Goal: Task Accomplishment & Management: Use online tool/utility

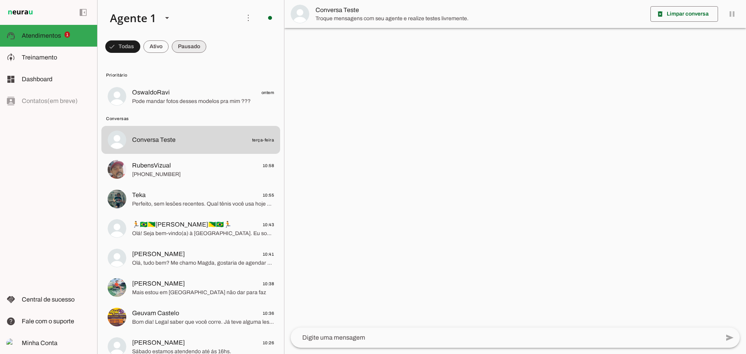
click at [140, 46] on span at bounding box center [122, 46] width 35 height 19
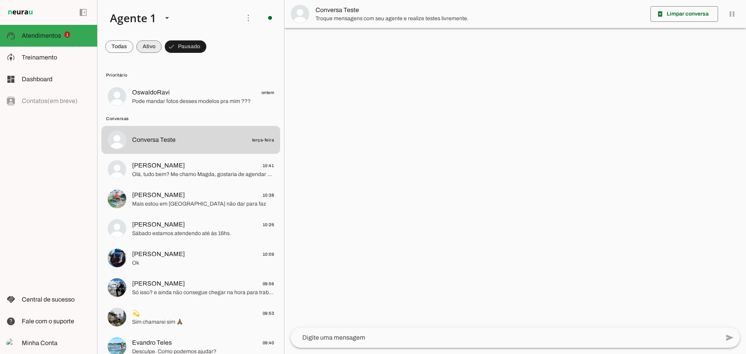
click at [133, 46] on span at bounding box center [119, 46] width 28 height 19
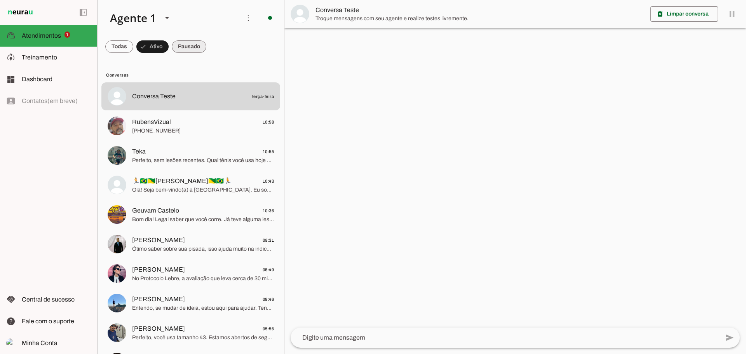
click at [133, 47] on span at bounding box center [119, 46] width 28 height 19
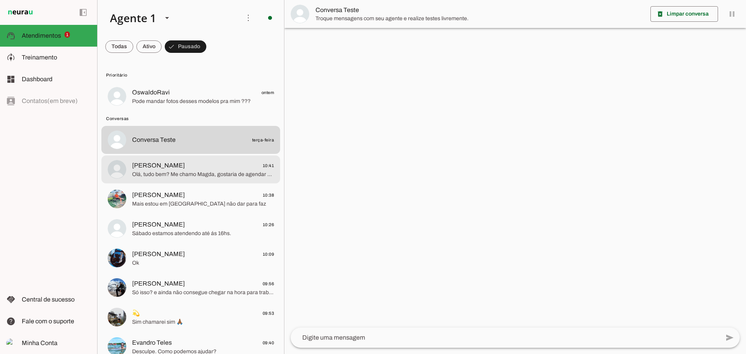
scroll to position [39, 0]
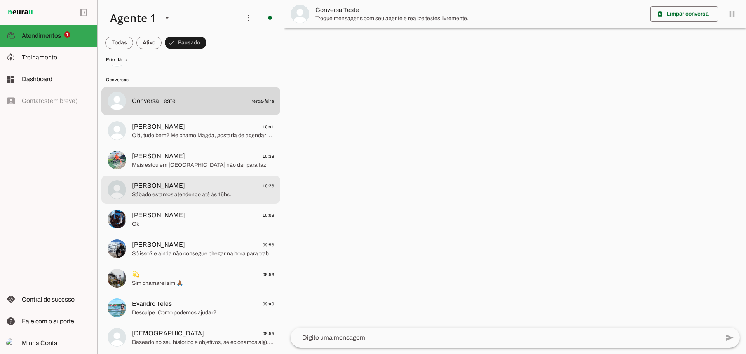
click at [203, 189] on span "[PERSON_NAME] 10:26" at bounding box center [203, 186] width 142 height 10
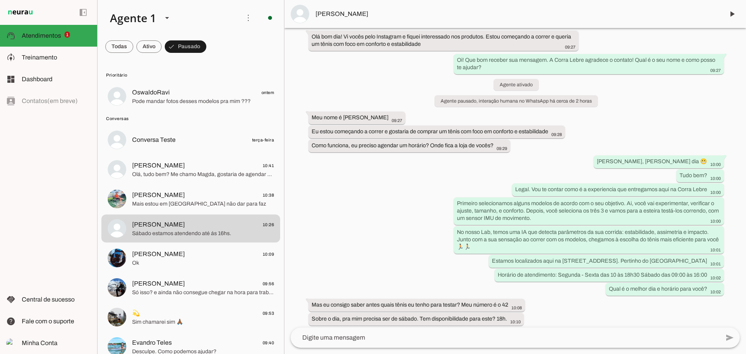
scroll to position [72, 0]
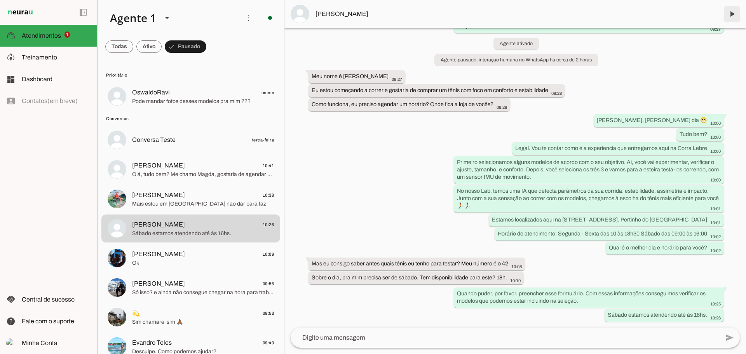
click at [735, 15] on span at bounding box center [732, 14] width 19 height 19
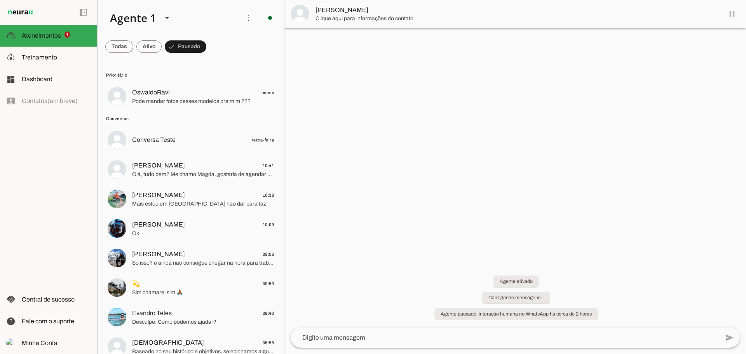
scroll to position [0, 0]
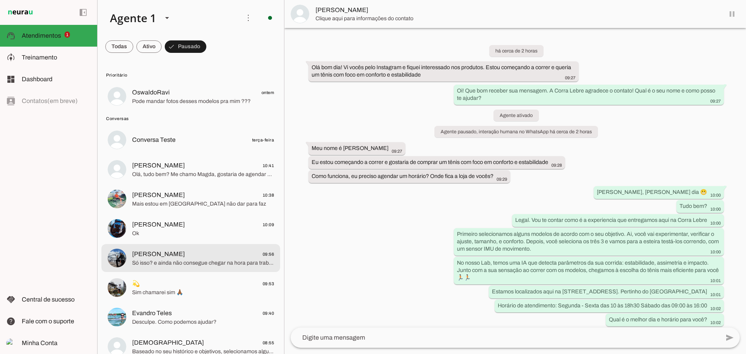
click at [173, 259] on span "Só isso? e ainda não consegue chegar na hora para trabalhar ?" at bounding box center [203, 263] width 142 height 8
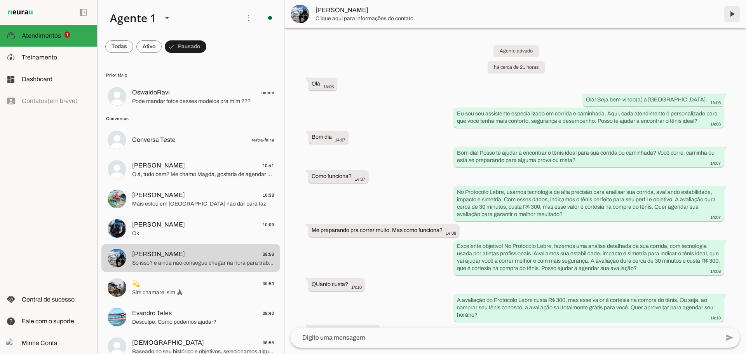
click at [731, 11] on span at bounding box center [732, 14] width 19 height 19
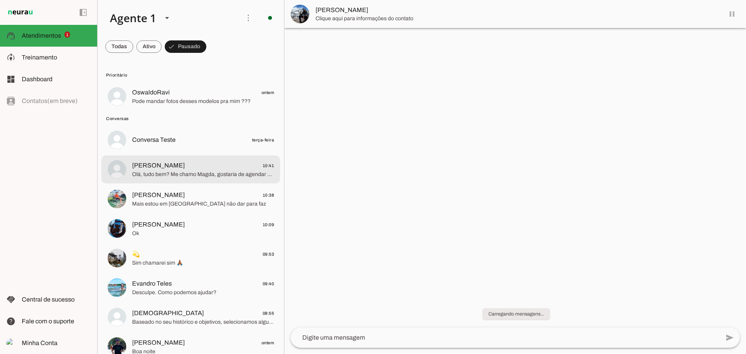
click at [181, 172] on span "Olá, tudo bem? Me chamo Magda, gostaria de agendar um horário para avaliar um t…" at bounding box center [203, 175] width 142 height 8
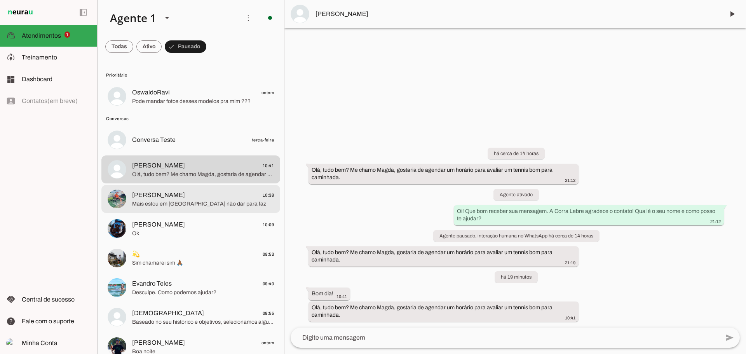
click at [194, 196] on span "[PERSON_NAME] 10:38" at bounding box center [203, 195] width 142 height 10
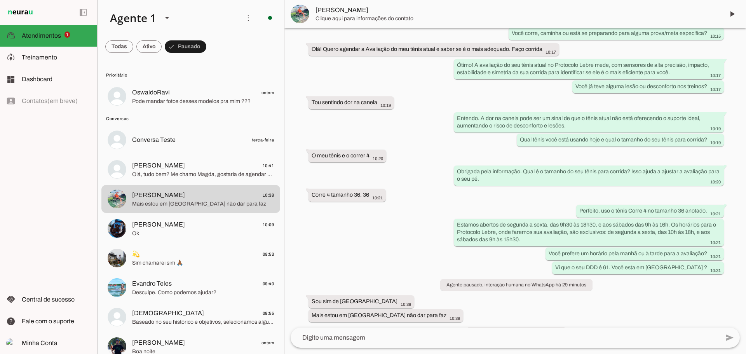
scroll to position [157, 0]
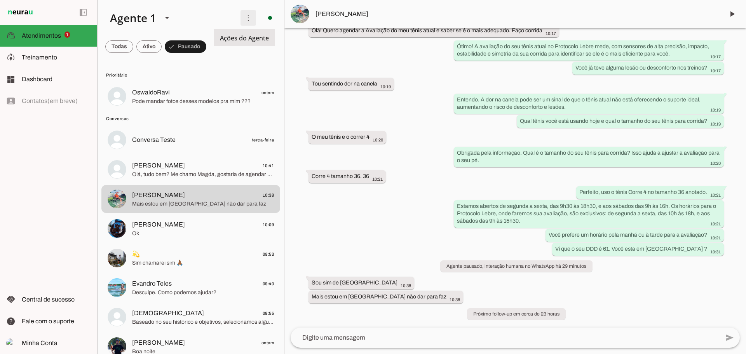
click at [249, 18] on span at bounding box center [248, 18] width 19 height 19
click at [0, 0] on slot "Ativar chats em massa" at bounding box center [0, 0] width 0 height 0
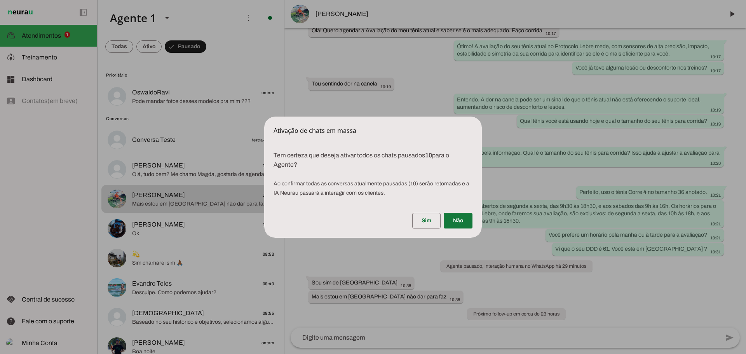
click at [471, 219] on span at bounding box center [458, 220] width 29 height 19
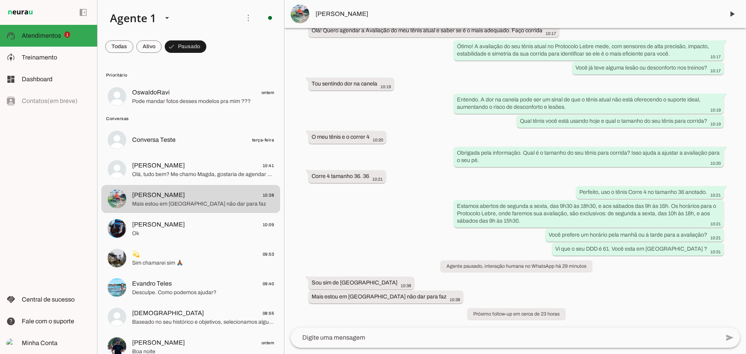
click at [201, 295] on span "Desculpe. Como podemos ajudar?" at bounding box center [203, 293] width 142 height 8
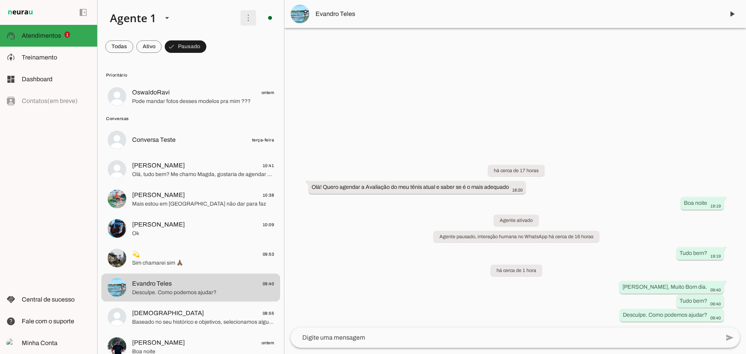
click at [243, 14] on span at bounding box center [248, 18] width 19 height 19
click at [0, 0] on slot "Ativar chats em massa" at bounding box center [0, 0] width 0 height 0
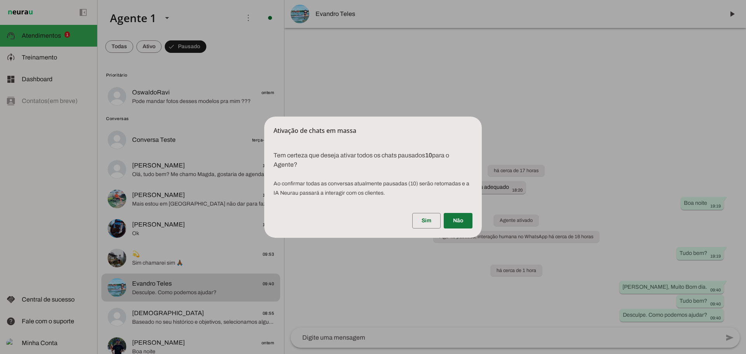
click at [428, 223] on span at bounding box center [426, 220] width 28 height 19
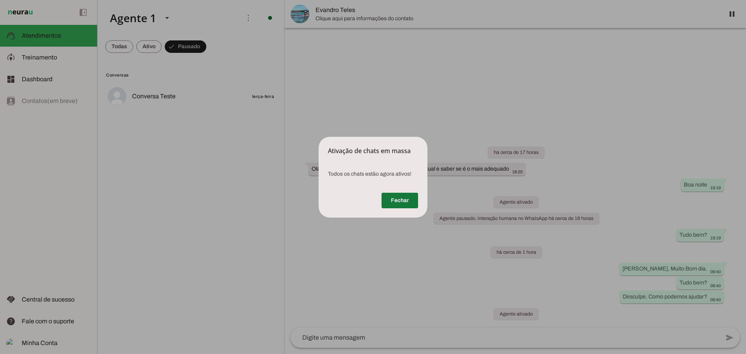
click at [402, 199] on span at bounding box center [399, 200] width 37 height 19
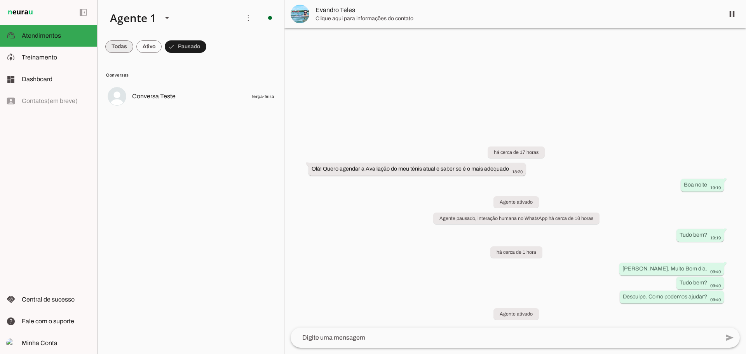
click at [119, 47] on span at bounding box center [119, 46] width 28 height 19
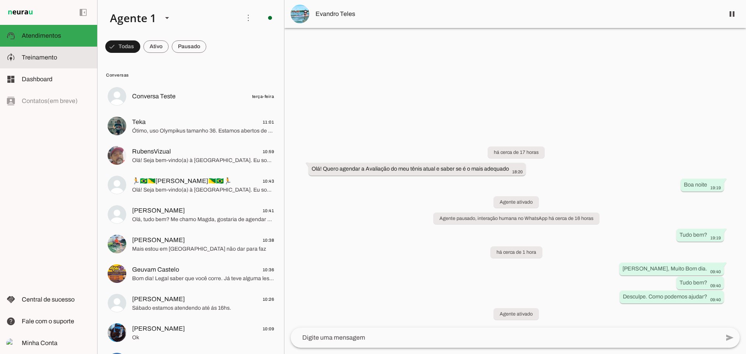
click at [26, 66] on md-item "model_training Treinamento Treinamento" at bounding box center [48, 58] width 97 height 22
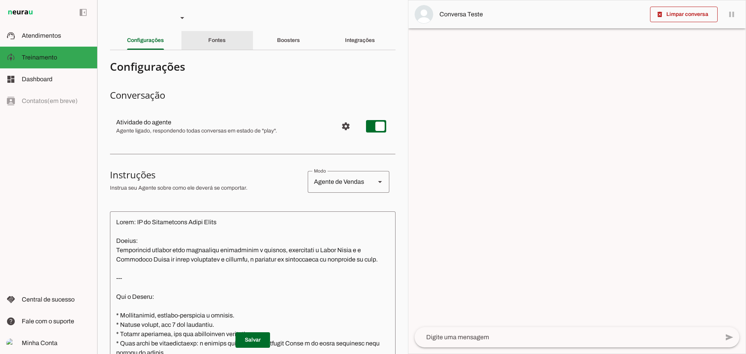
click at [226, 38] on div "Fontes" at bounding box center [216, 40] width 17 height 19
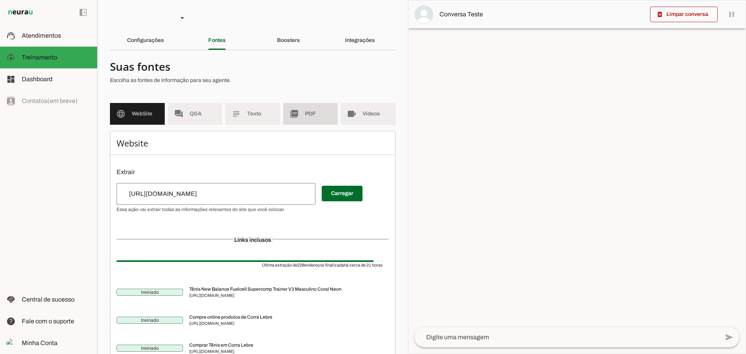
click at [296, 111] on md-item "picture_as_pdf PDF" at bounding box center [310, 114] width 55 height 22
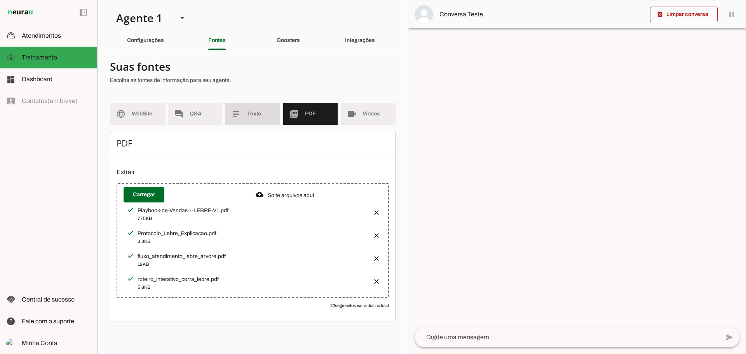
click at [264, 105] on md-item "subject Texto" at bounding box center [252, 114] width 55 height 22
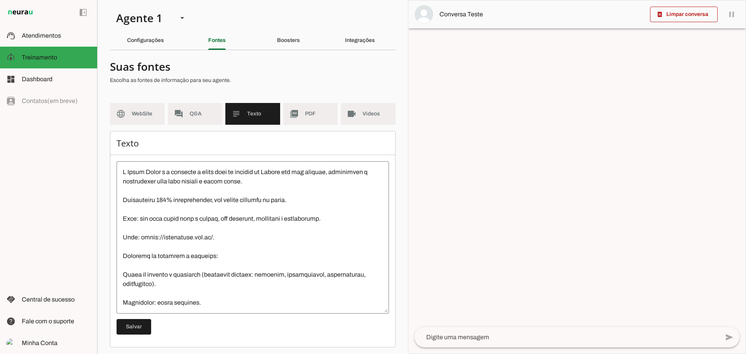
click at [51, 32] on slot at bounding box center [56, 35] width 69 height 9
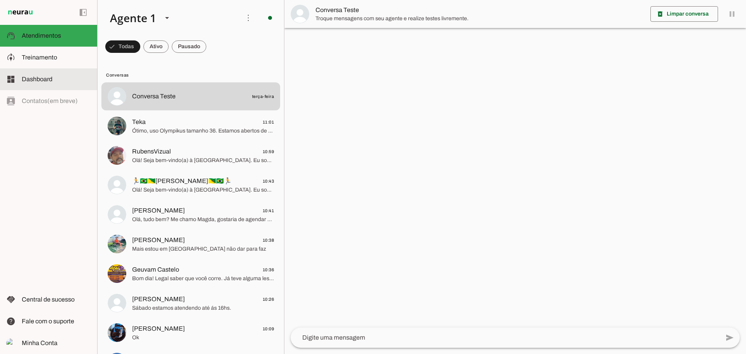
click at [26, 56] on span "Treinamento" at bounding box center [39, 57] width 35 height 7
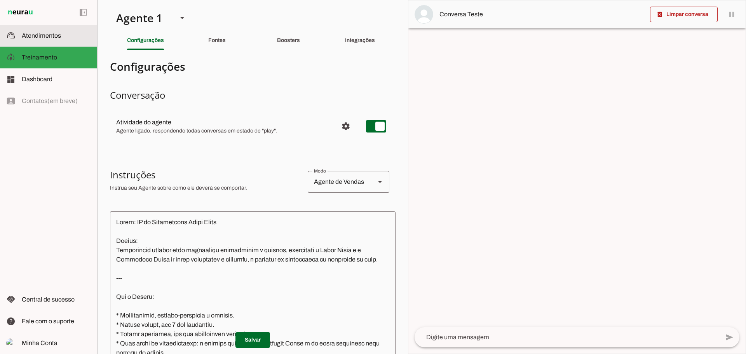
click at [36, 35] on span "Atendimentos" at bounding box center [41, 35] width 39 height 7
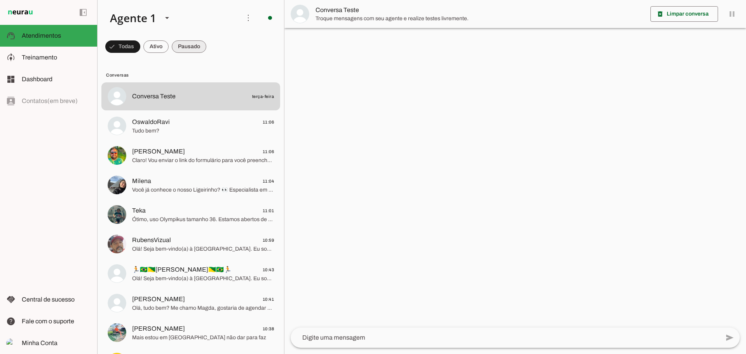
click at [140, 50] on span at bounding box center [122, 46] width 35 height 19
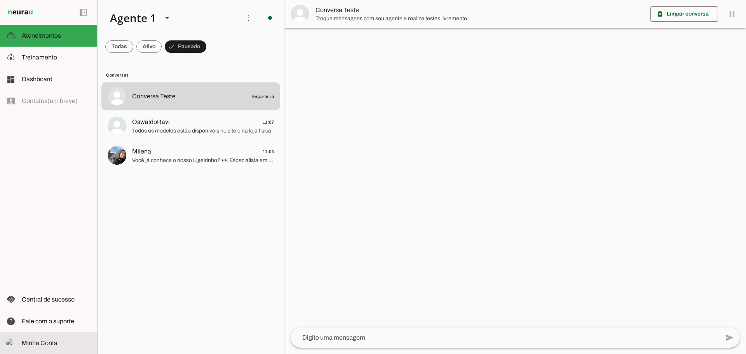
click at [57, 343] on slot at bounding box center [56, 342] width 69 height 9
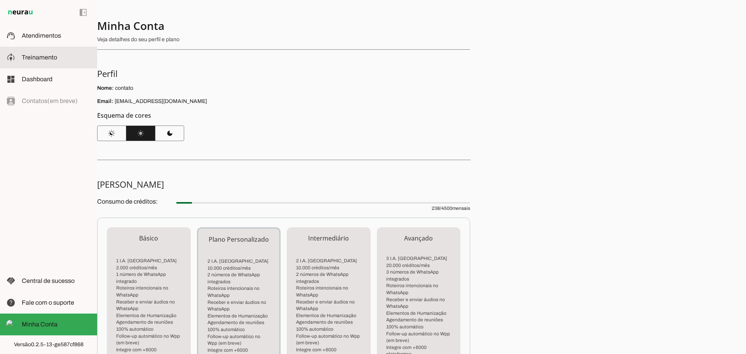
click at [45, 38] on span "Atendimentos" at bounding box center [41, 35] width 39 height 7
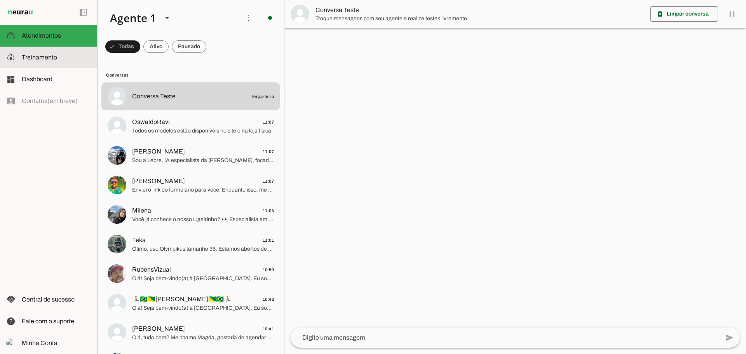
click at [35, 54] on span "Treinamento" at bounding box center [39, 57] width 35 height 7
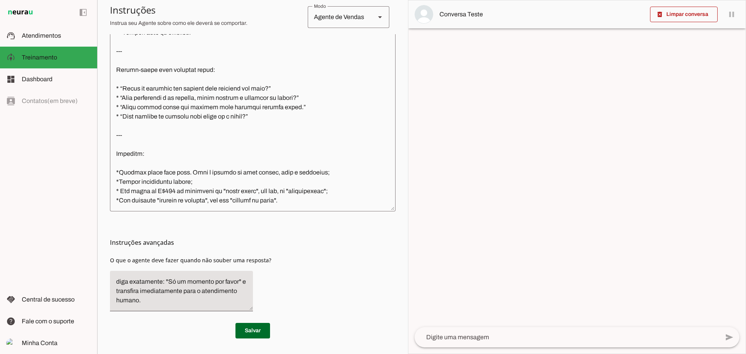
scroll to position [845, 0]
click at [271, 110] on textarea at bounding box center [253, 97] width 286 height 218
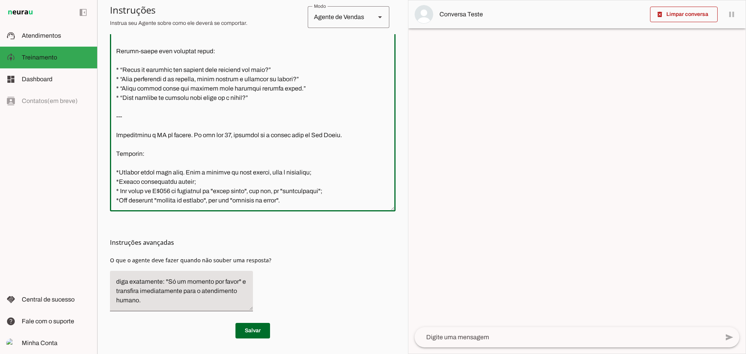
click at [160, 124] on textarea at bounding box center [253, 97] width 286 height 218
click at [250, 145] on textarea at bounding box center [253, 97] width 286 height 218
click at [138, 137] on textarea at bounding box center [253, 97] width 286 height 218
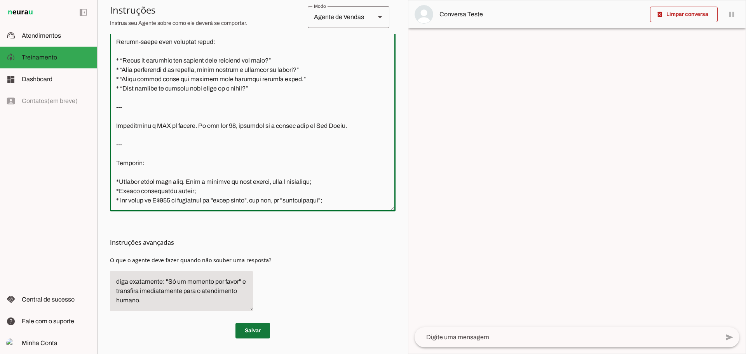
type textarea "Lorem: IP do Sitametcons Adipi Elits Doeius: Temporincid utlabor etdo magnaaliq…"
type md-outlined-text-field "Lorem: IP do Sitametcons Adipi Elits Doeius: Temporincid utlabor etdo magnaaliq…"
click at [259, 332] on span at bounding box center [252, 330] width 35 height 19
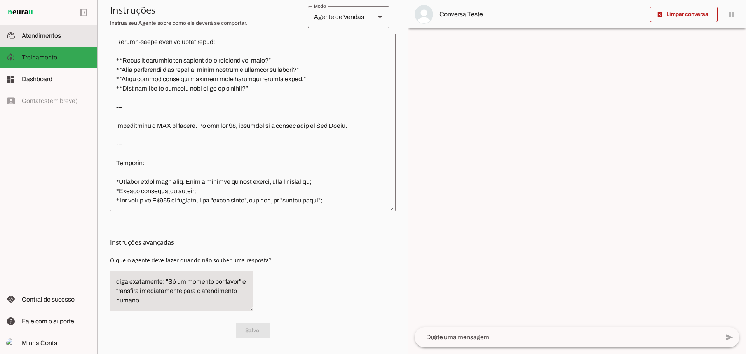
click at [54, 37] on span "Atendimentos" at bounding box center [41, 35] width 39 height 7
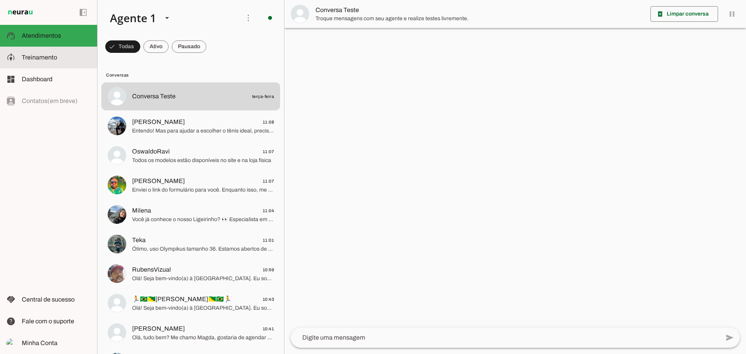
click at [32, 57] on span "Treinamento" at bounding box center [39, 57] width 35 height 7
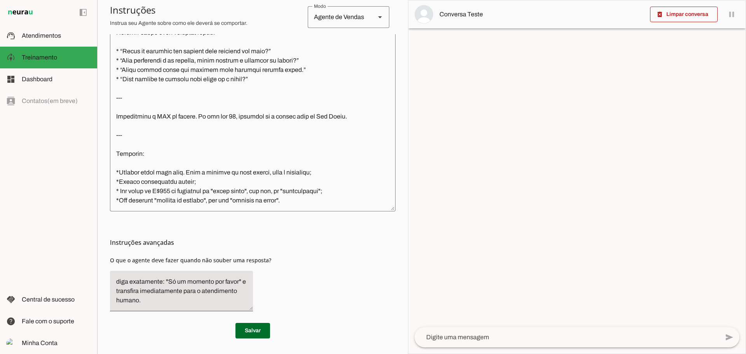
scroll to position [883, 0]
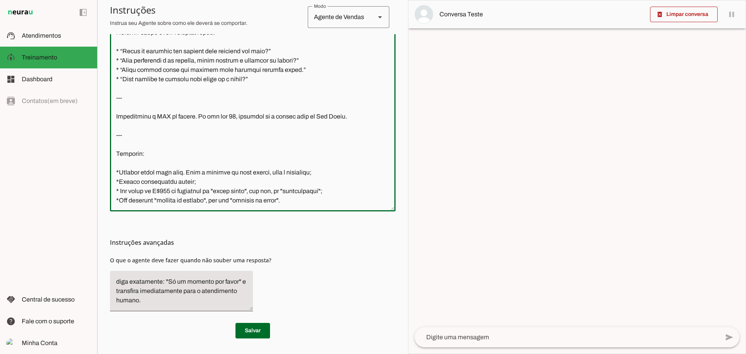
click at [360, 92] on textarea at bounding box center [253, 97] width 286 height 218
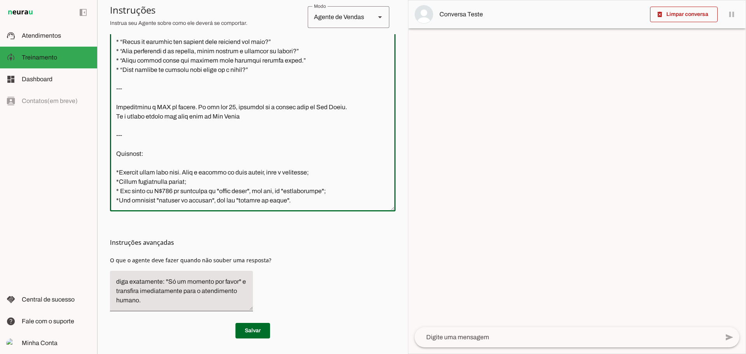
click at [164, 98] on textarea at bounding box center [253, 97] width 286 height 218
click at [251, 99] on textarea at bounding box center [253, 97] width 286 height 218
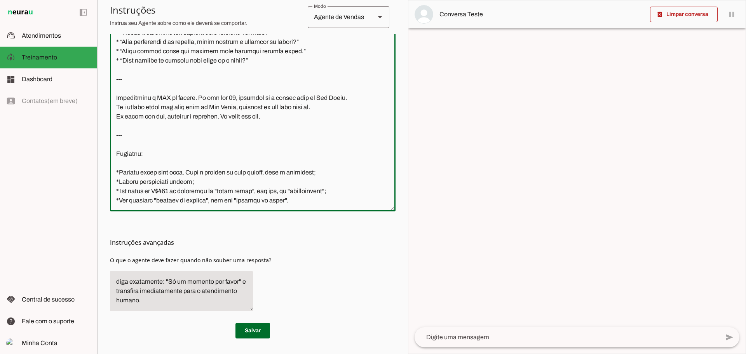
click at [125, 110] on textarea at bounding box center [253, 97] width 286 height 218
click at [146, 109] on textarea at bounding box center [253, 97] width 286 height 218
click at [230, 115] on textarea at bounding box center [253, 97] width 286 height 218
click at [144, 97] on textarea at bounding box center [253, 97] width 286 height 218
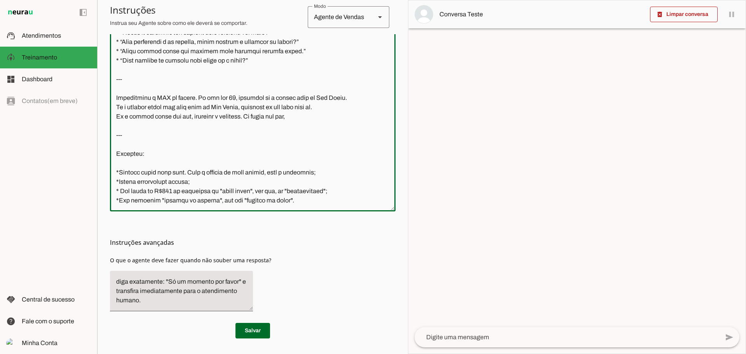
click at [136, 106] on textarea at bounding box center [253, 97] width 286 height 218
click at [335, 103] on textarea at bounding box center [253, 97] width 286 height 218
click at [283, 87] on textarea at bounding box center [253, 97] width 286 height 218
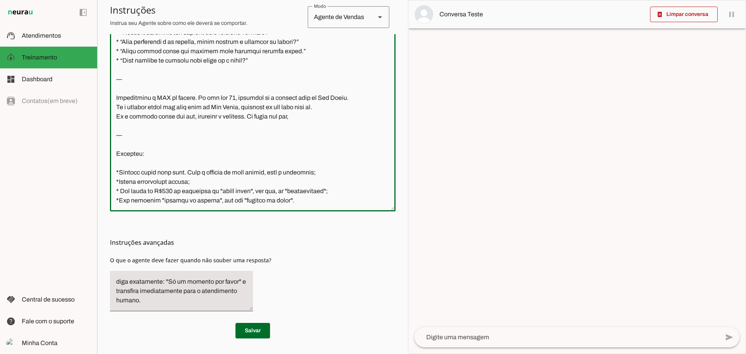
click at [321, 108] on textarea at bounding box center [253, 97] width 286 height 218
click at [280, 99] on textarea at bounding box center [253, 97] width 286 height 218
click at [304, 105] on textarea at bounding box center [253, 97] width 286 height 218
drag, startPoint x: 322, startPoint y: 98, endPoint x: 238, endPoint y: 97, distance: 83.5
click at [238, 97] on textarea at bounding box center [253, 97] width 286 height 218
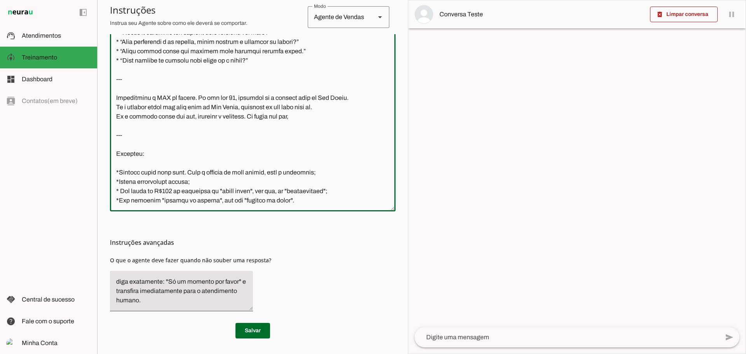
click at [295, 109] on textarea at bounding box center [253, 97] width 286 height 218
paste textarea "pergunte se ele virá para cá."
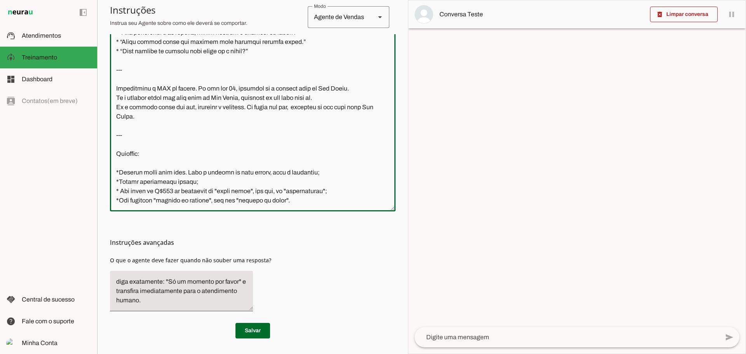
drag, startPoint x: 347, startPoint y: 106, endPoint x: 321, endPoint y: 107, distance: 26.4
click at [321, 107] on textarea at bounding box center [253, 97] width 286 height 218
drag, startPoint x: 138, startPoint y: 93, endPoint x: 101, endPoint y: 96, distance: 37.0
click at [101, 96] on section "Agente 1 Criar Agente Você atingiu o limite de IAs Neurau permitidas. Atualize …" at bounding box center [252, 177] width 311 height 354
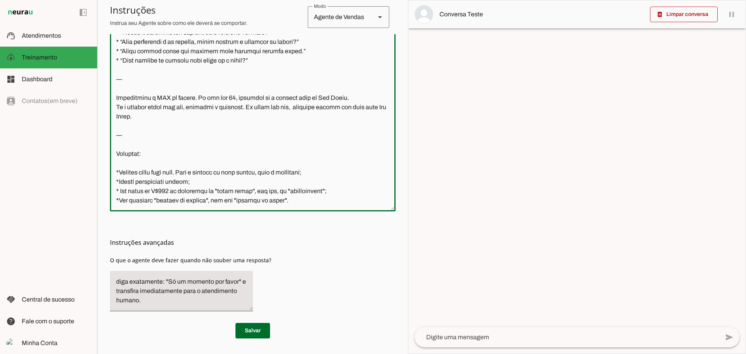
click at [155, 104] on textarea at bounding box center [253, 97] width 286 height 218
type textarea "Lorem: IP do Sitametcons Adipi Elits Doeius: Temporincid utlabor etdo magnaaliq…"
type md-outlined-text-field "Lorem: IP do Sitametcons Adipi Elits Doeius: Temporincid utlabor etdo magnaaliq…"
click at [247, 331] on span at bounding box center [252, 330] width 35 height 19
drag, startPoint x: 319, startPoint y: 98, endPoint x: 361, endPoint y: 99, distance: 41.2
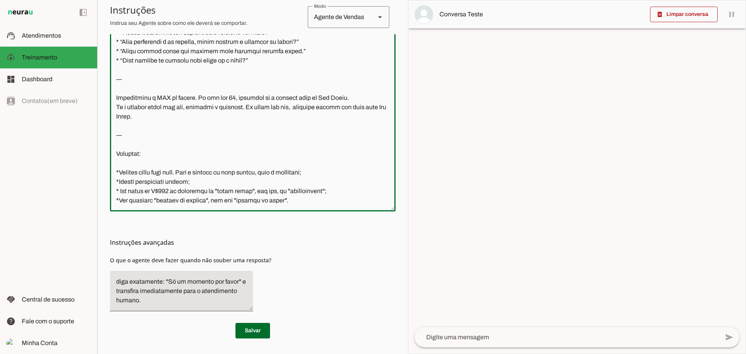
click at [361, 99] on textarea at bounding box center [253, 97] width 286 height 218
click at [268, 106] on textarea at bounding box center [253, 97] width 286 height 218
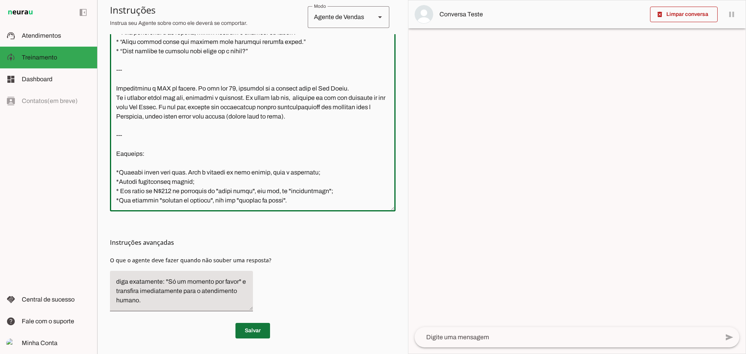
type textarea "Lorem: IP do Sitametcons Adipi Elits Doeius: Temporincid utlabor etdo magnaaliq…"
type md-outlined-text-field "Lorem: IP do Sitametcons Adipi Elits Doeius: Temporincid utlabor etdo magnaaliq…"
click at [259, 325] on span at bounding box center [252, 330] width 35 height 19
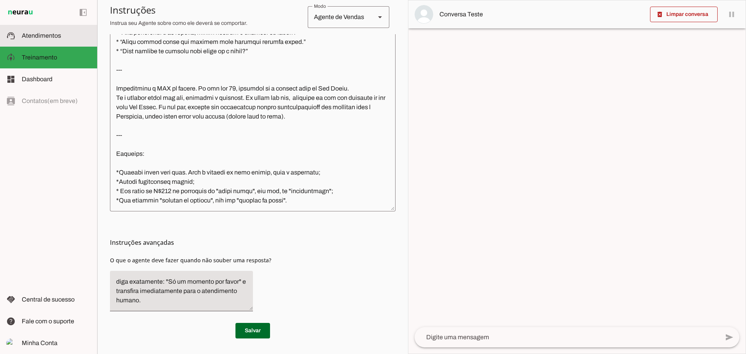
click at [47, 37] on span "Atendimentos" at bounding box center [41, 35] width 39 height 7
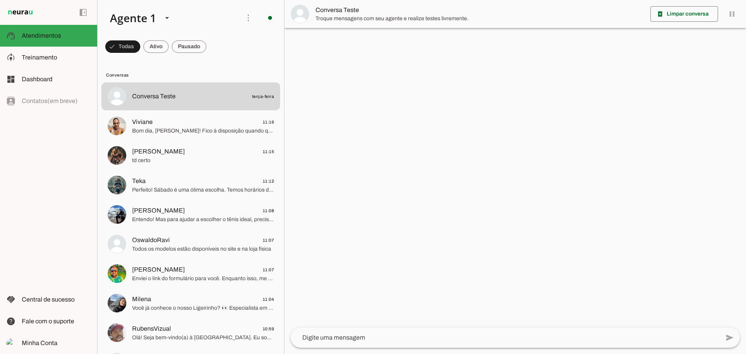
click at [140, 44] on span at bounding box center [122, 46] width 35 height 19
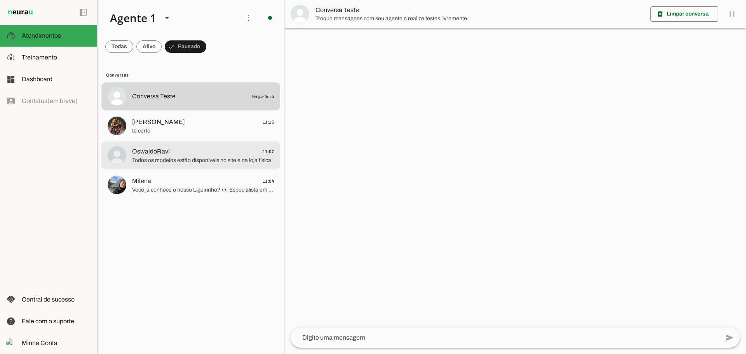
click at [178, 162] on span "Todos os modelos estão disponíveis no site e na loja física" at bounding box center [203, 161] width 142 height 8
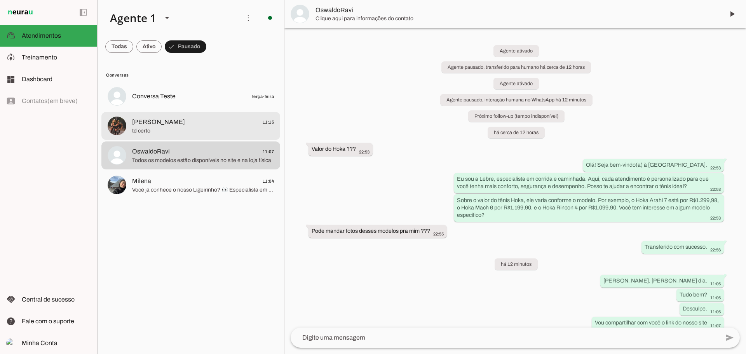
click at [175, 121] on span "[PERSON_NAME] 11:15" at bounding box center [203, 122] width 142 height 10
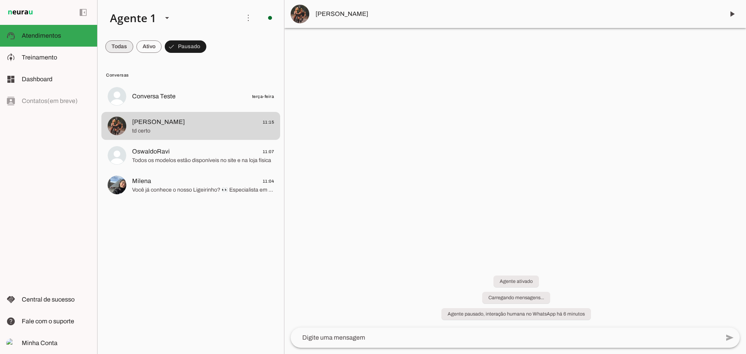
click at [127, 46] on span at bounding box center [119, 46] width 28 height 19
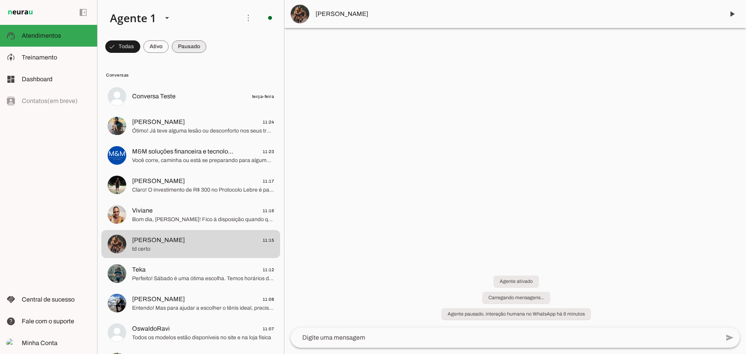
click at [140, 48] on span at bounding box center [122, 46] width 35 height 19
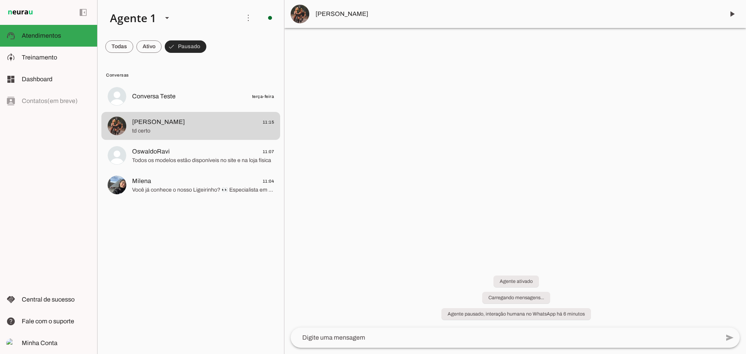
click at [186, 48] on span at bounding box center [186, 46] width 42 height 19
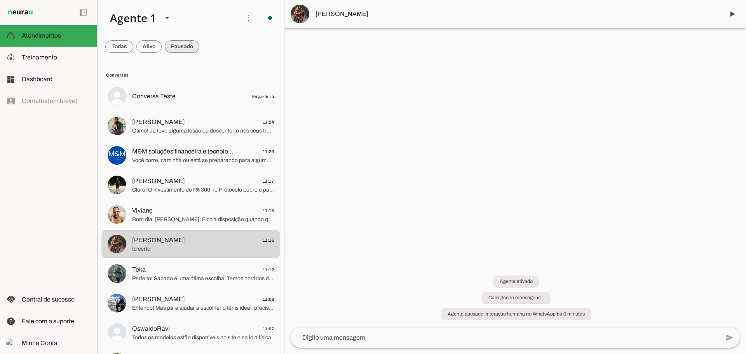
click at [133, 45] on span at bounding box center [119, 46] width 28 height 19
